Goal: Task Accomplishment & Management: Use online tool/utility

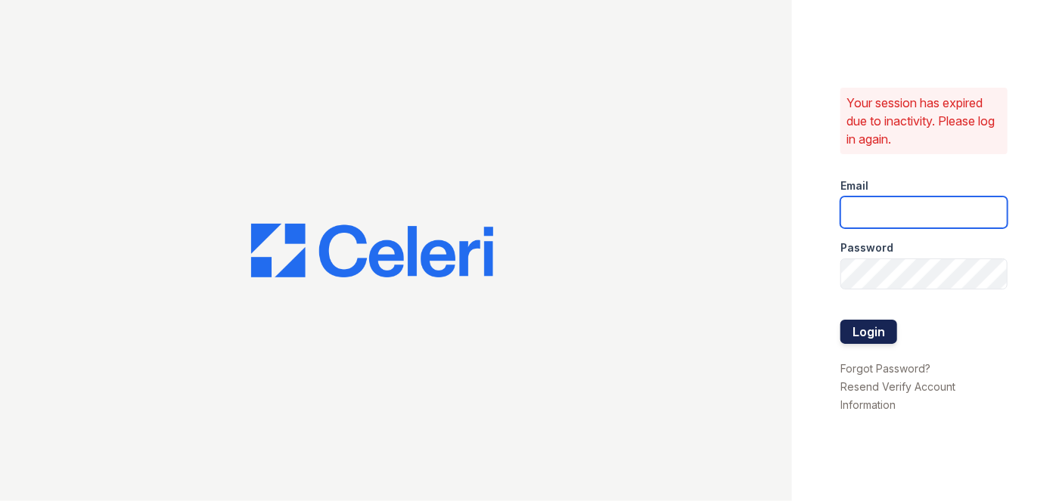
type input "[EMAIL_ADDRESS][PERSON_NAME][DOMAIN_NAME]"
click at [877, 325] on button "Login" at bounding box center [868, 332] width 57 height 24
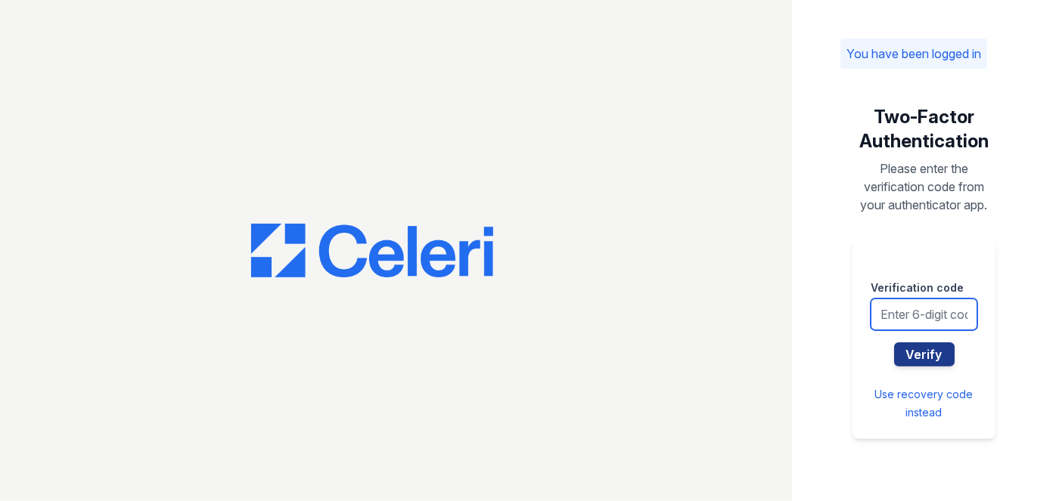
click at [899, 306] on input "text" at bounding box center [924, 315] width 107 height 32
type input "543223"
click at [894, 343] on button "Verify" at bounding box center [924, 355] width 61 height 24
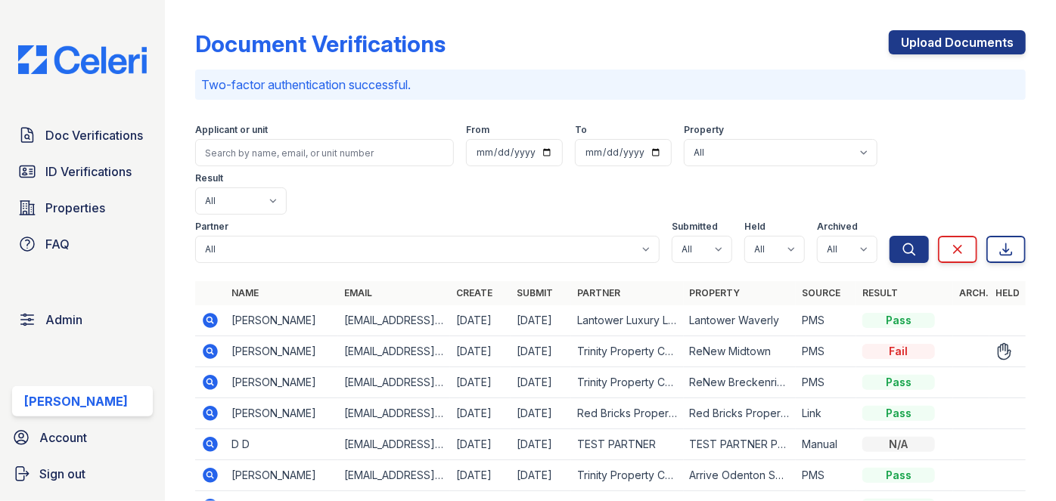
click at [207, 343] on icon at bounding box center [210, 352] width 18 height 18
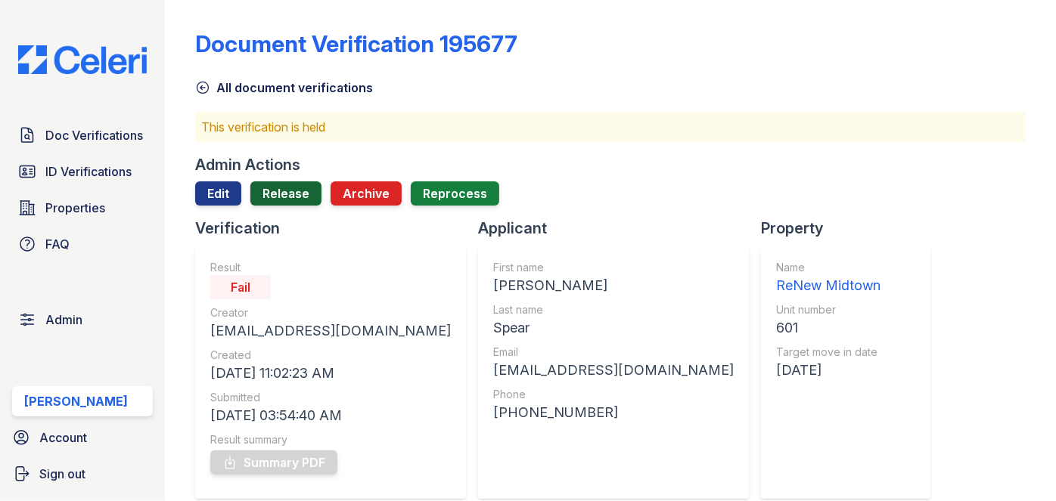
click at [299, 190] on link "Release" at bounding box center [285, 194] width 71 height 24
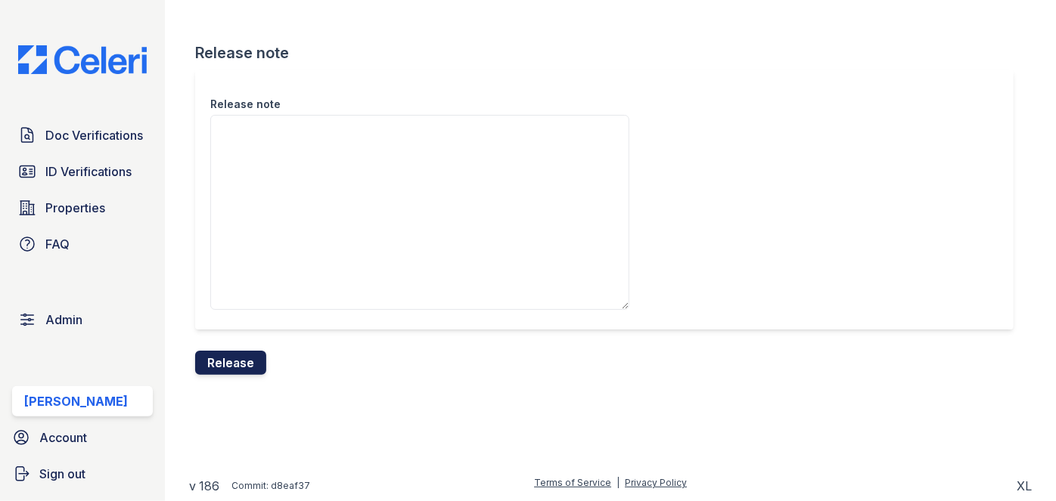
click at [247, 365] on button "Release" at bounding box center [230, 363] width 71 height 24
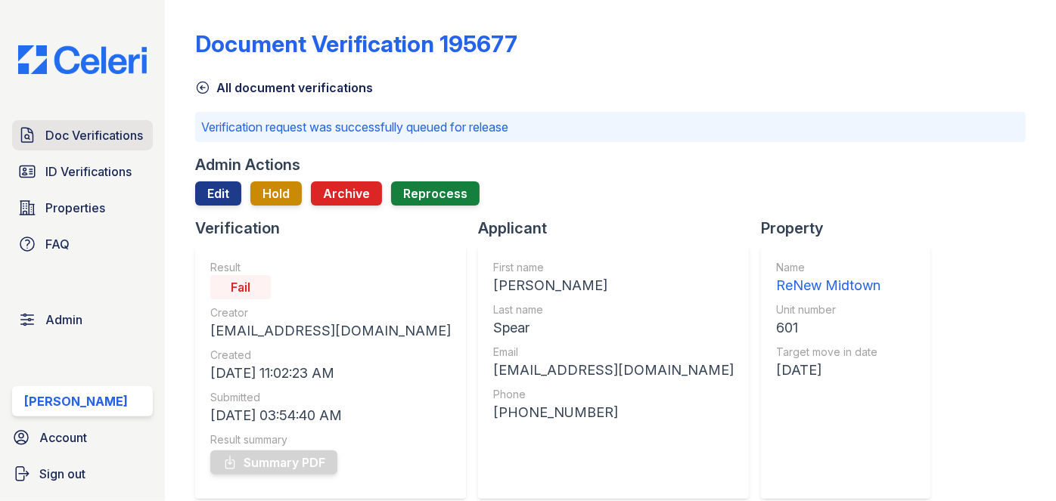
click at [98, 145] on link "Doc Verifications" at bounding box center [82, 135] width 141 height 30
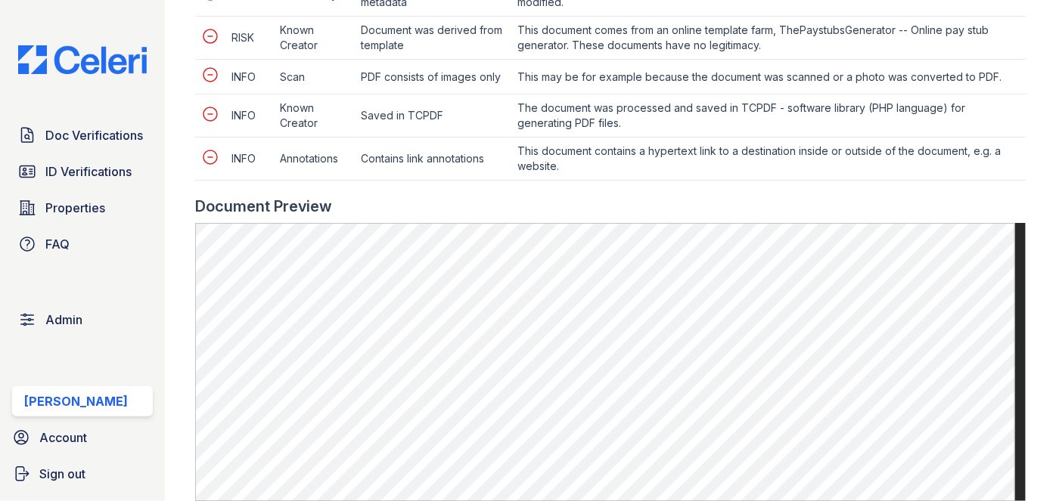
scroll to position [893, 0]
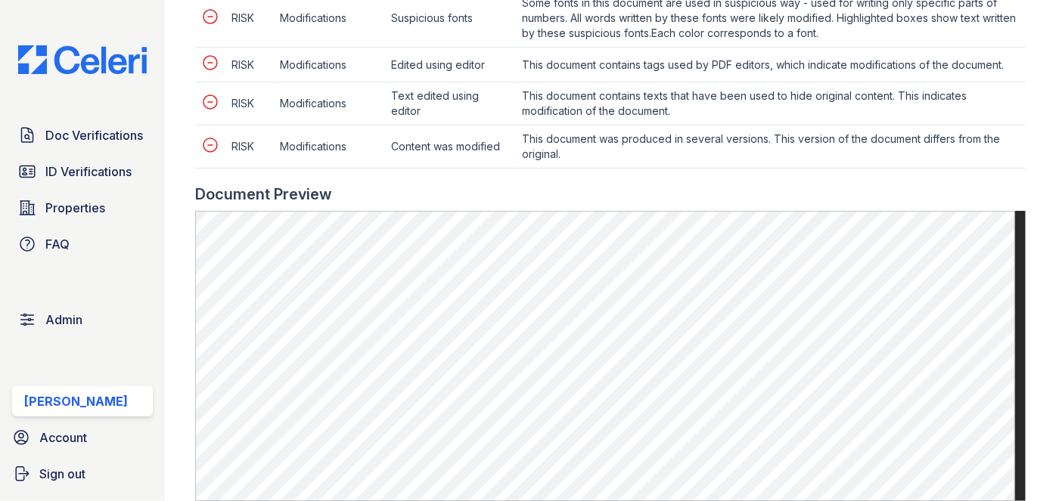
scroll to position [1375, 0]
